Goal: Information Seeking & Learning: Learn about a topic

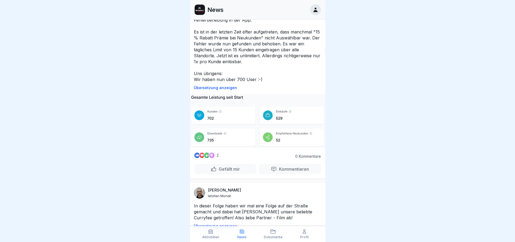
scroll to position [838, 0]
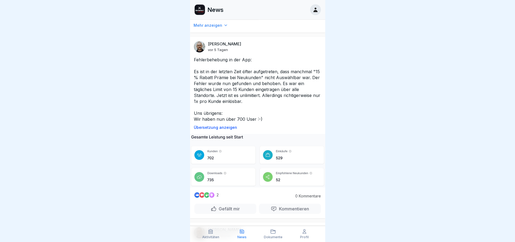
click at [195, 5] on img at bounding box center [200, 10] width 10 height 10
drag, startPoint x: 200, startPoint y: 6, endPoint x: 206, endPoint y: 6, distance: 6.8
click at [200, 6] on img at bounding box center [200, 10] width 10 height 10
click at [221, 6] on p "News" at bounding box center [215, 9] width 16 height 7
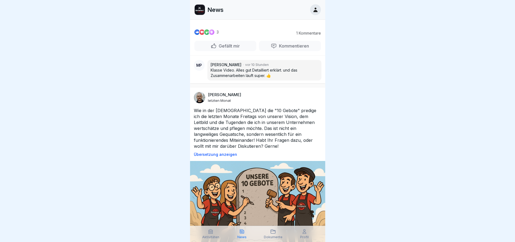
scroll to position [216, 0]
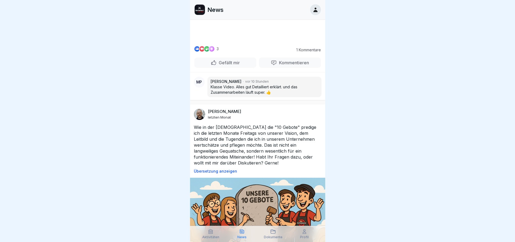
click at [314, 7] on icon at bounding box center [315, 10] width 6 height 6
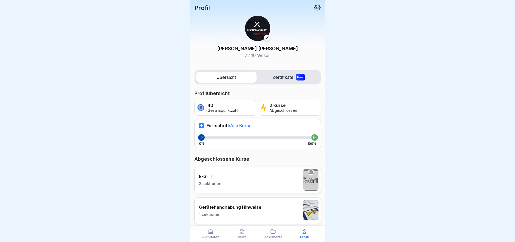
scroll to position [9, 0]
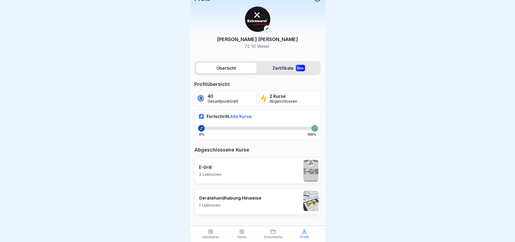
click at [209, 234] on icon at bounding box center [210, 231] width 5 height 5
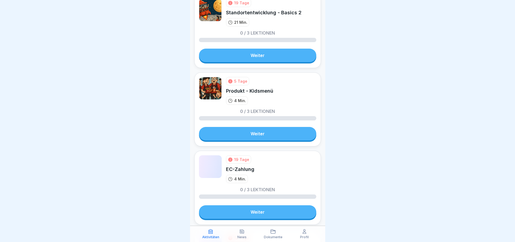
scroll to position [784, 0]
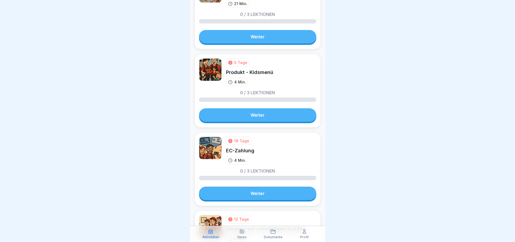
click at [302, 235] on div "Profil" at bounding box center [304, 234] width 29 height 10
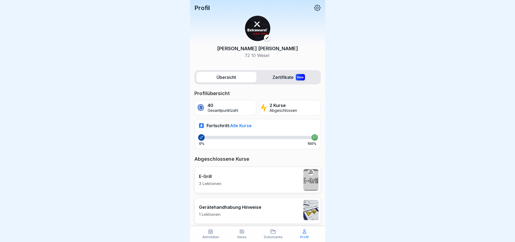
click at [314, 8] on icon at bounding box center [317, 7] width 7 height 7
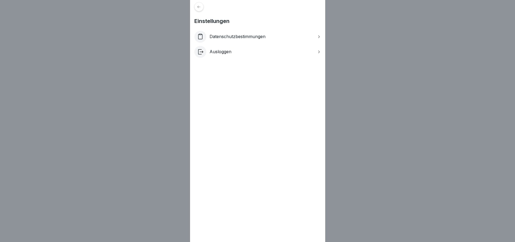
click at [198, 9] on div at bounding box center [198, 6] width 9 height 9
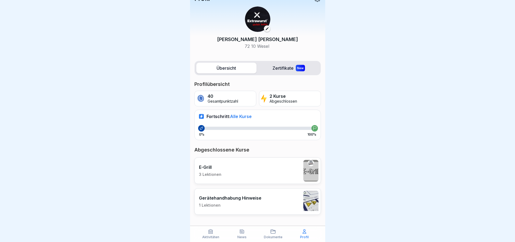
scroll to position [4, 0]
click at [243, 236] on p "News" at bounding box center [241, 237] width 9 height 4
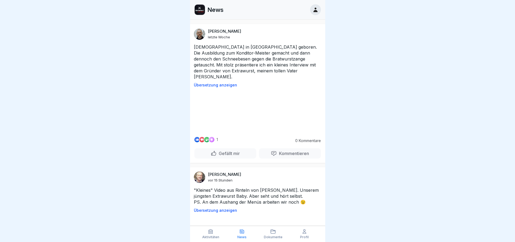
click at [216, 235] on div "Aktivitäten" at bounding box center [210, 234] width 29 height 10
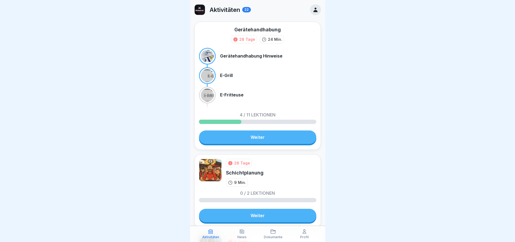
click at [312, 11] on icon at bounding box center [315, 10] width 6 height 6
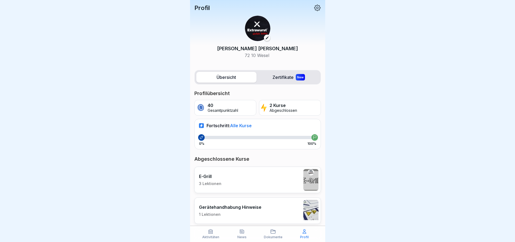
click at [314, 11] on icon at bounding box center [317, 7] width 7 height 7
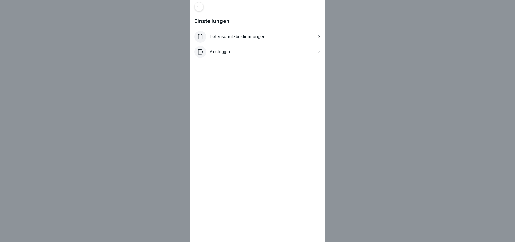
click at [200, 9] on icon at bounding box center [199, 7] width 4 height 4
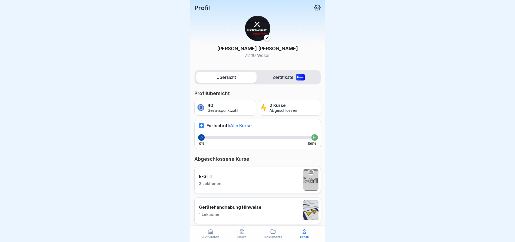
scroll to position [9, 0]
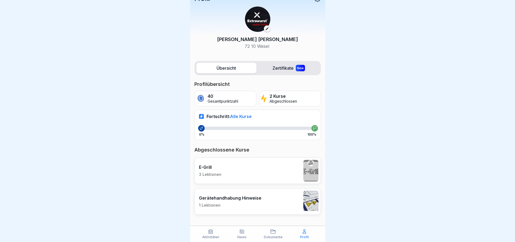
click at [275, 100] on p "Abgeschlossen" at bounding box center [283, 101] width 28 height 5
click at [223, 98] on p "40" at bounding box center [223, 96] width 31 height 5
click at [273, 71] on label "Zertifikate New" at bounding box center [289, 68] width 60 height 11
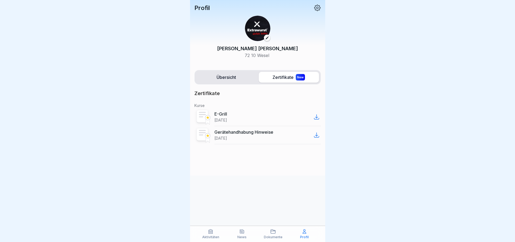
click at [257, 27] on img at bounding box center [257, 28] width 25 height 25
click at [314, 8] on icon at bounding box center [317, 7] width 7 height 7
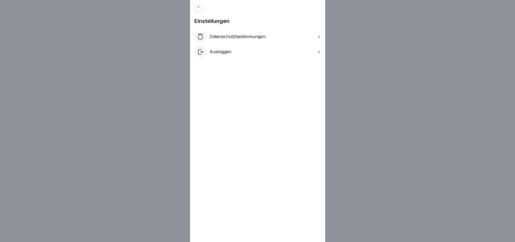
click at [197, 7] on div at bounding box center [198, 6] width 9 height 9
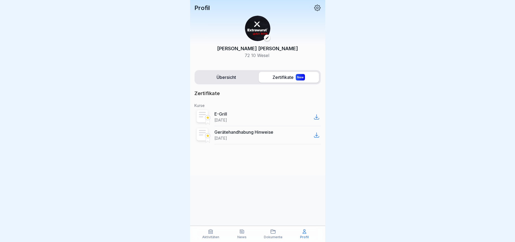
click at [202, 9] on p "Profil" at bounding box center [201, 7] width 15 height 7
click at [217, 232] on div "Aktivitäten" at bounding box center [210, 234] width 29 height 10
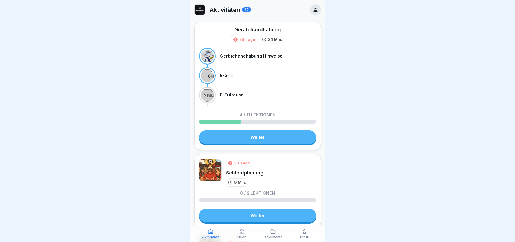
scroll to position [108, 0]
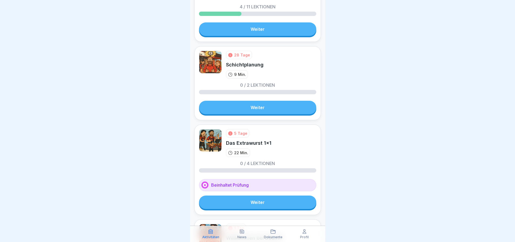
click at [244, 198] on link "Weiter" at bounding box center [257, 203] width 117 height 14
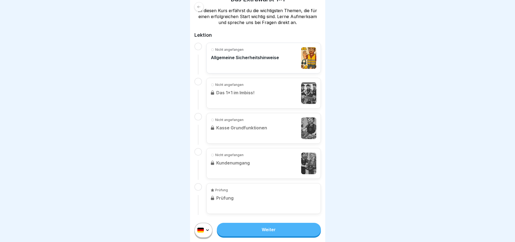
scroll to position [4, 0]
click at [243, 197] on div "Prüfung Prüfung" at bounding box center [263, 198] width 115 height 31
click at [259, 224] on link "Weiter" at bounding box center [269, 230] width 104 height 14
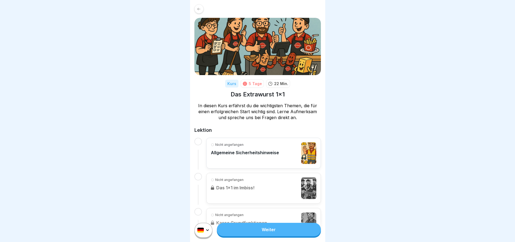
scroll to position [4, 0]
